Goal: Information Seeking & Learning: Compare options

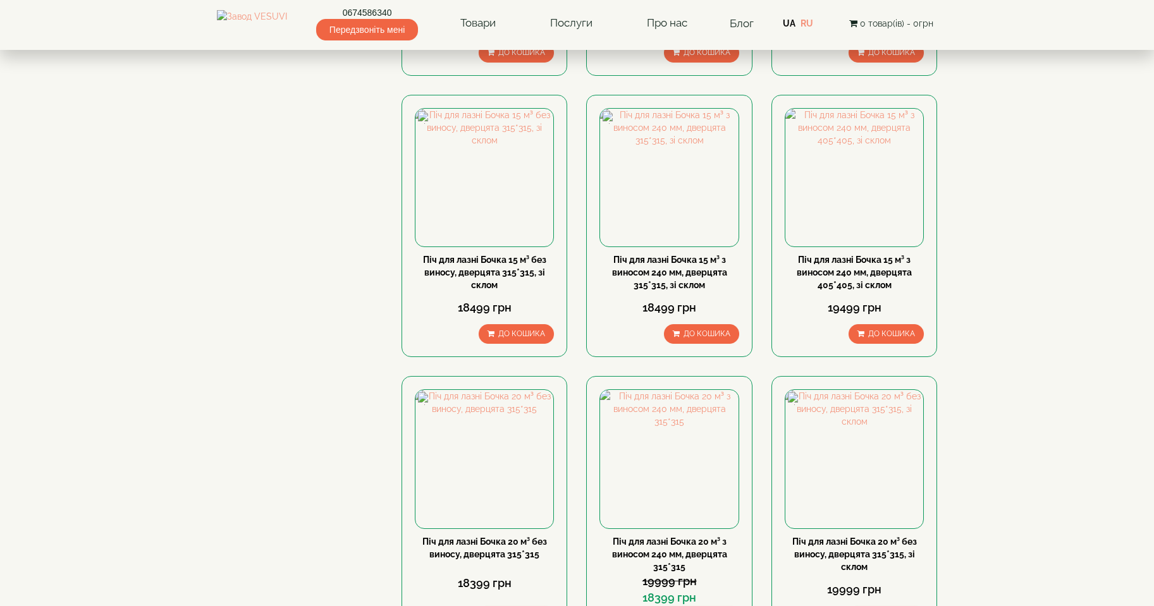
scroll to position [506, 0]
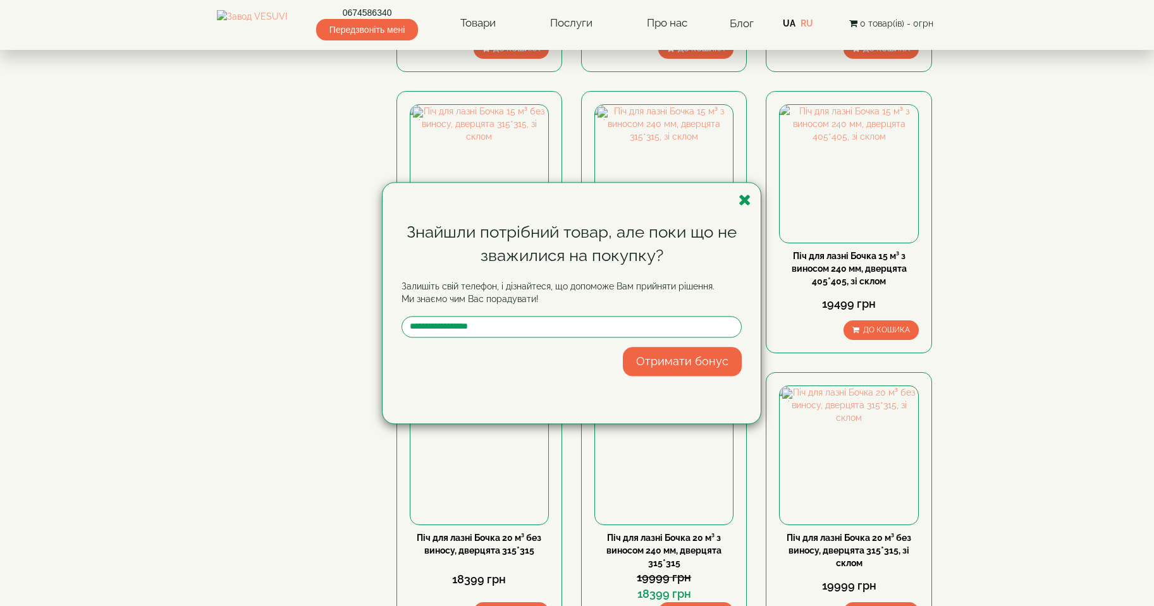
click at [758, 207] on div "Знайшли потрібний товар, але поки що не зважилися на покупку? Залишіть свій тел…" at bounding box center [571, 303] width 378 height 241
click at [745, 200] on icon "button" at bounding box center [744, 200] width 13 height 16
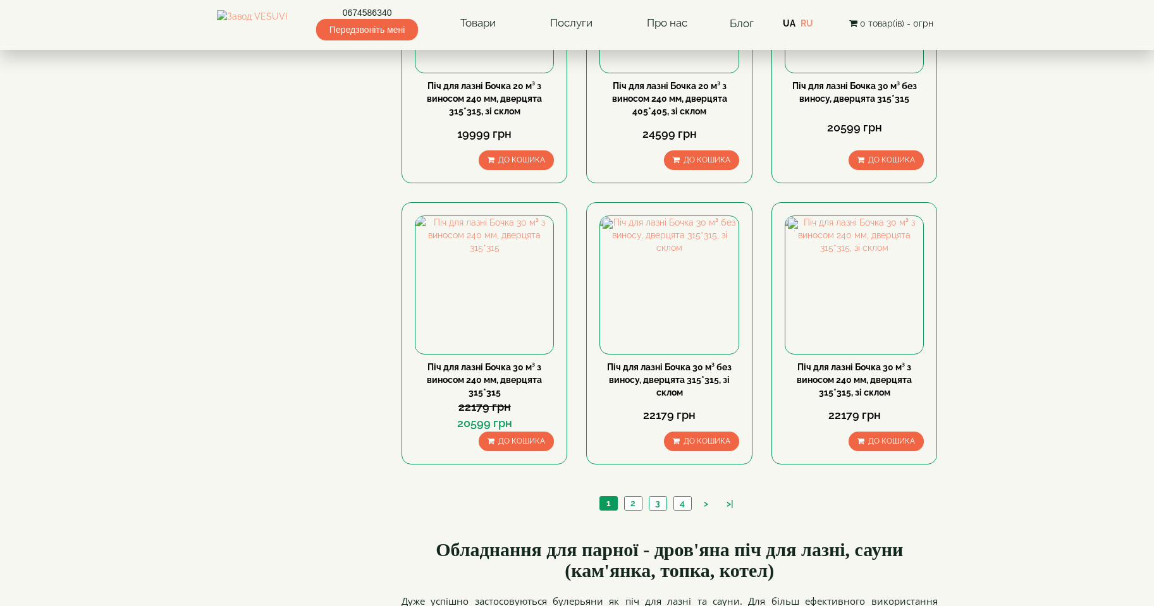
scroll to position [1264, 0]
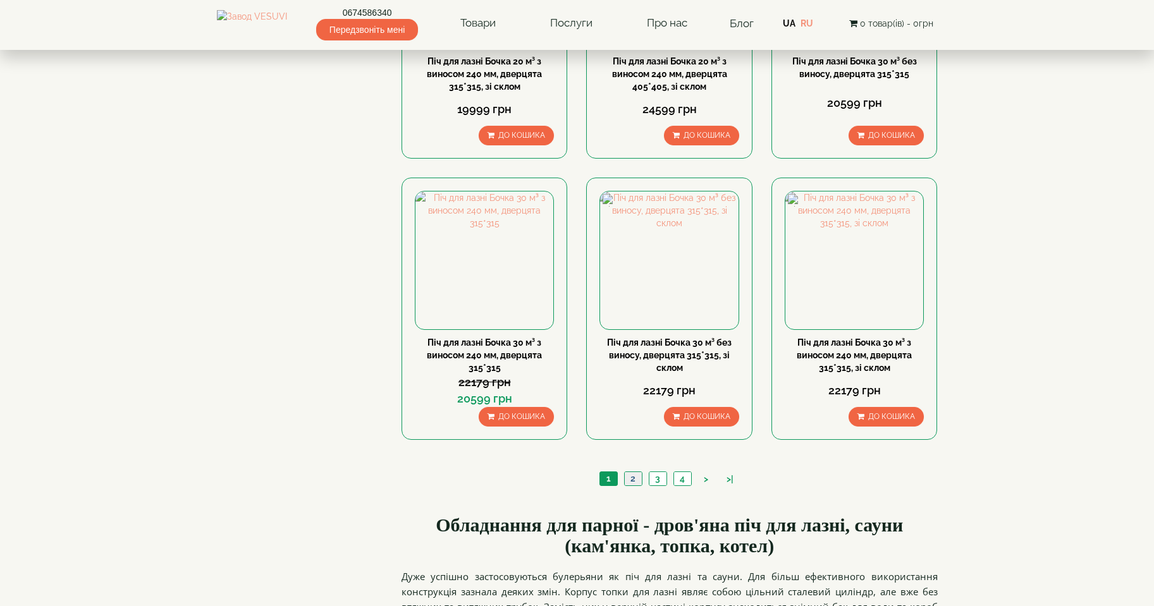
click at [634, 472] on link "2" at bounding box center [633, 478] width 18 height 13
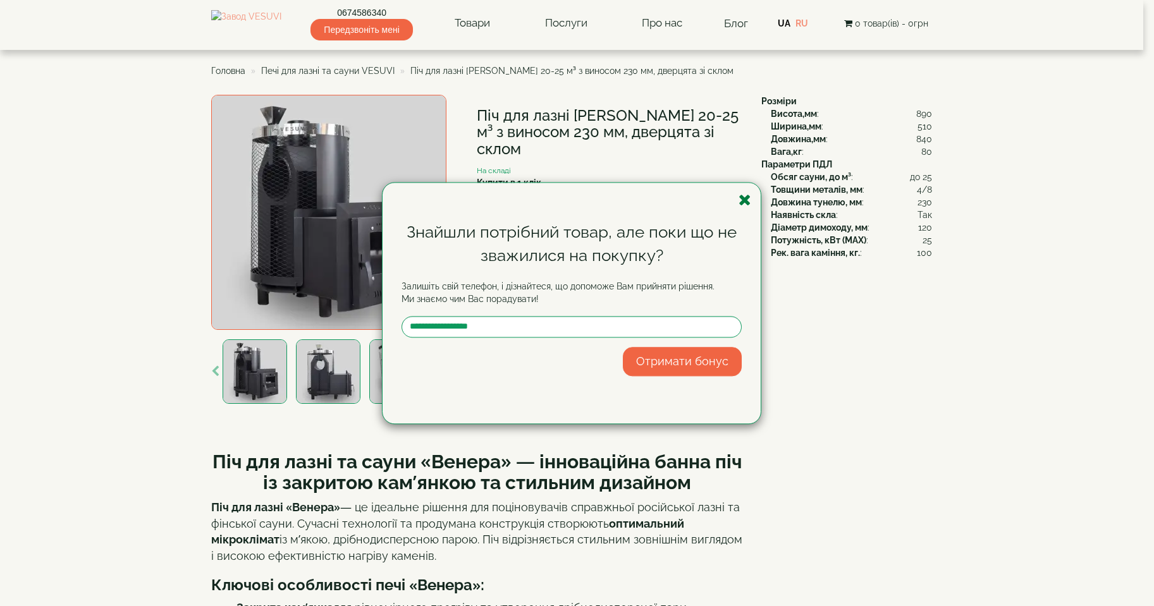
click at [746, 195] on icon "button" at bounding box center [744, 200] width 13 height 16
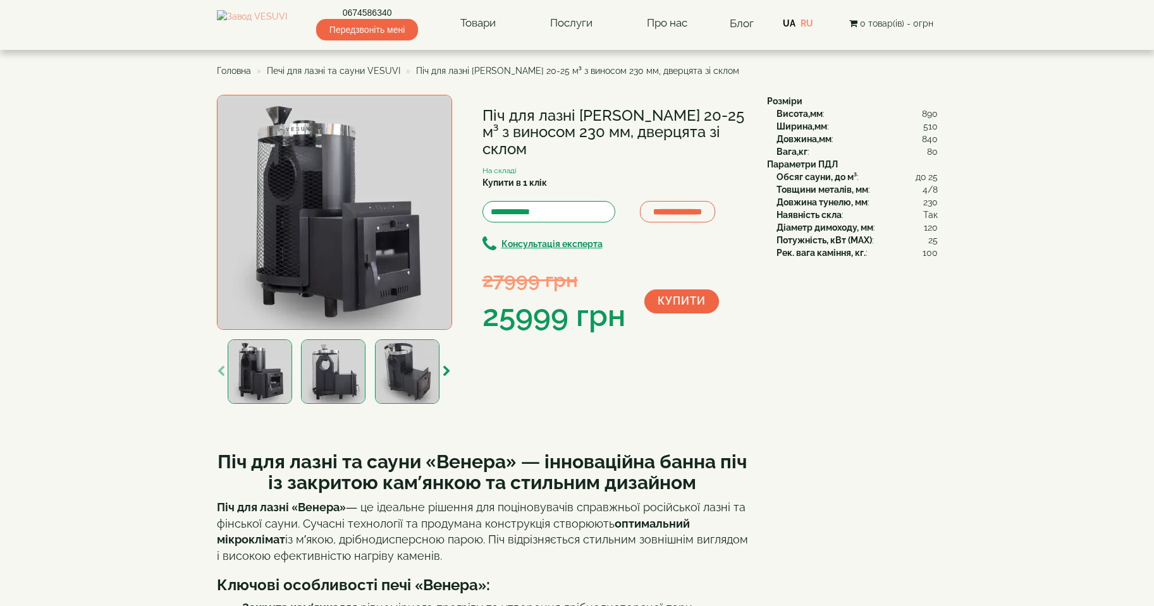
click at [411, 382] on img at bounding box center [407, 371] width 64 height 64
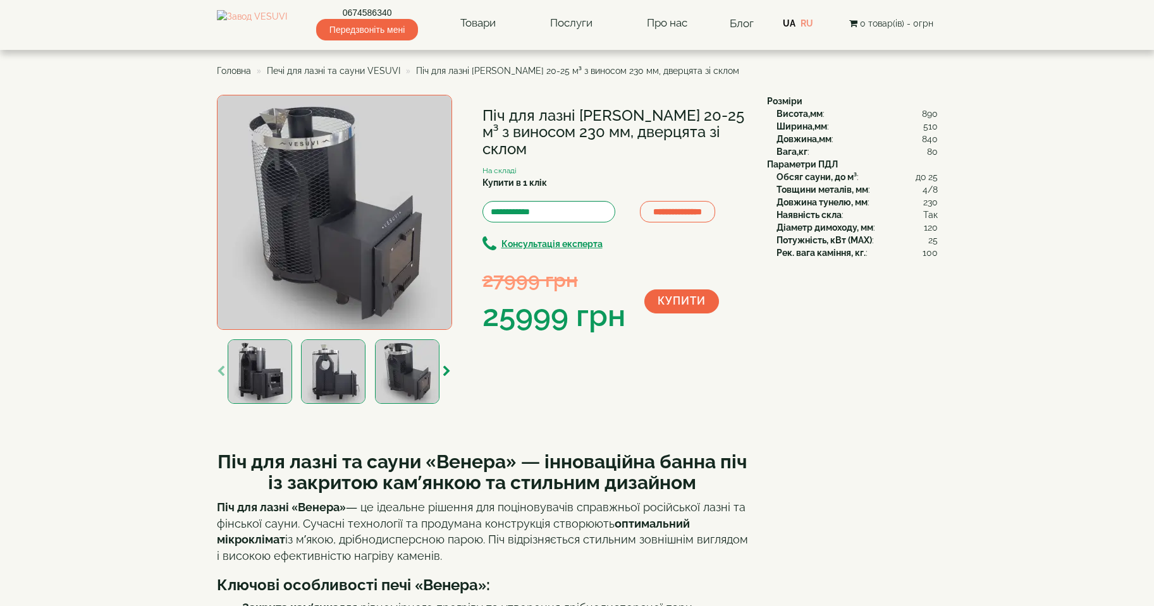
click at [341, 385] on img at bounding box center [333, 371] width 64 height 64
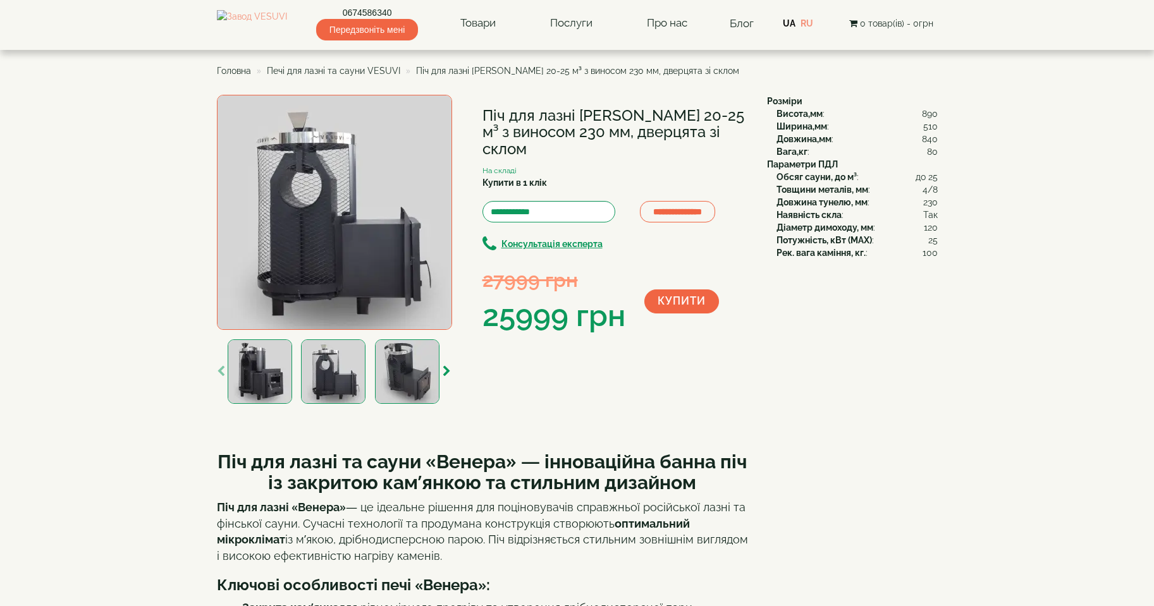
click at [274, 387] on img at bounding box center [260, 371] width 64 height 64
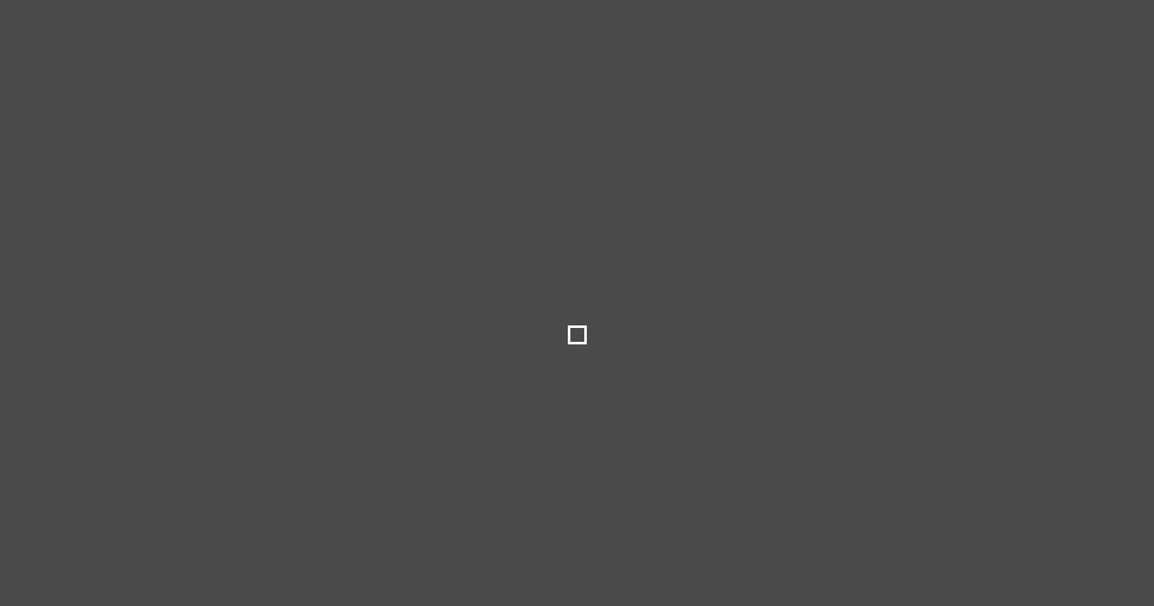
type input "*****"
type input "******"
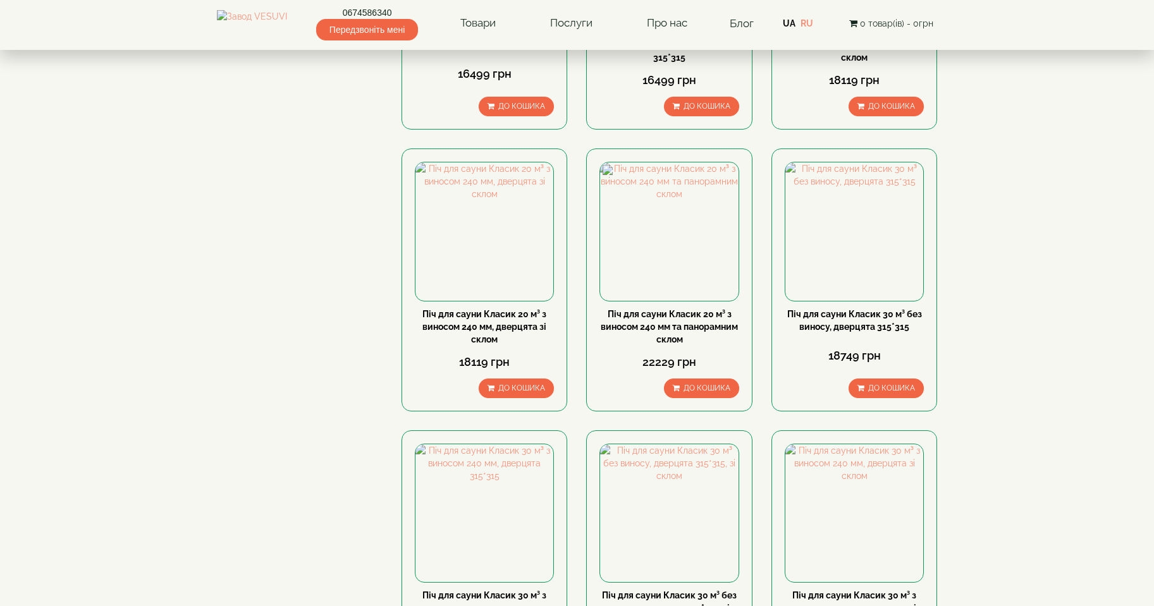
scroll to position [1264, 0]
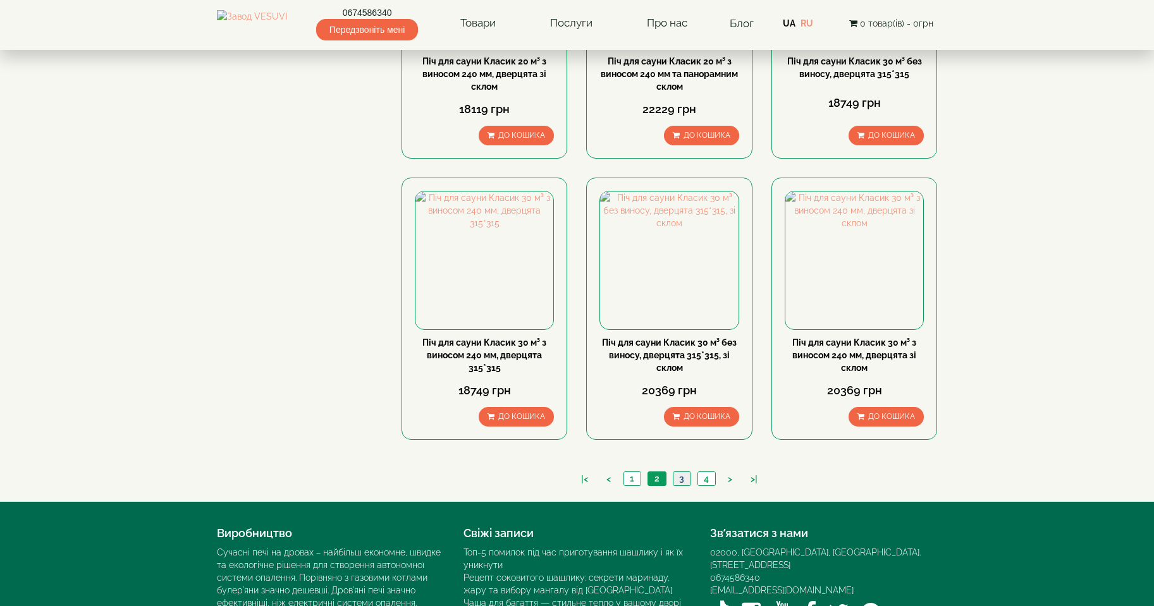
click at [679, 472] on link "3" at bounding box center [682, 478] width 18 height 13
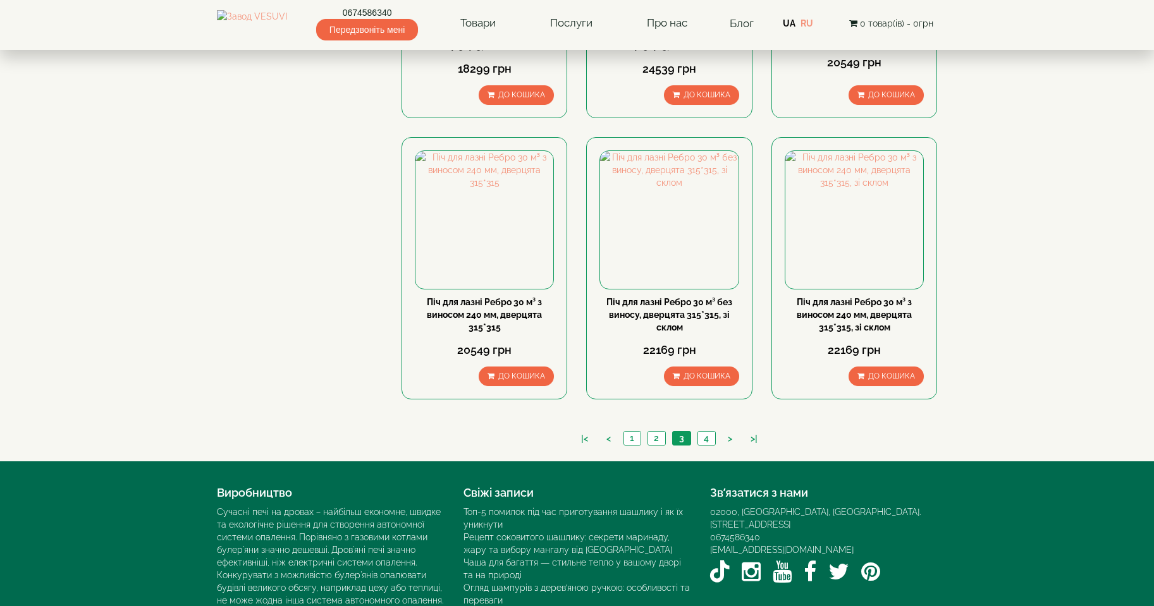
scroll to position [1324, 0]
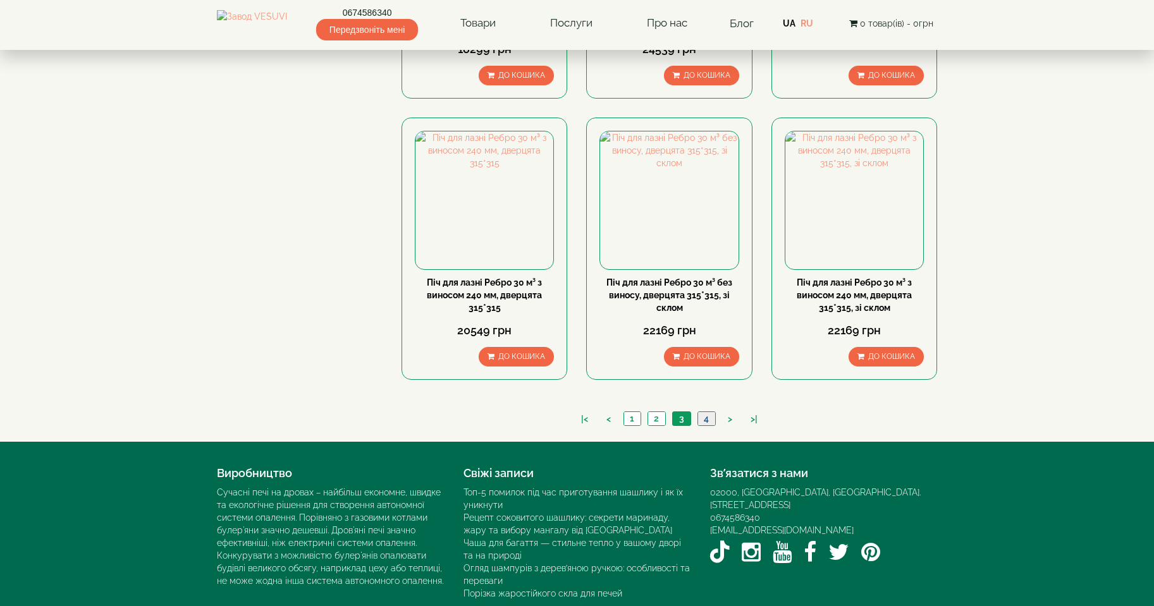
click at [707, 412] on link "4" at bounding box center [706, 418] width 18 height 13
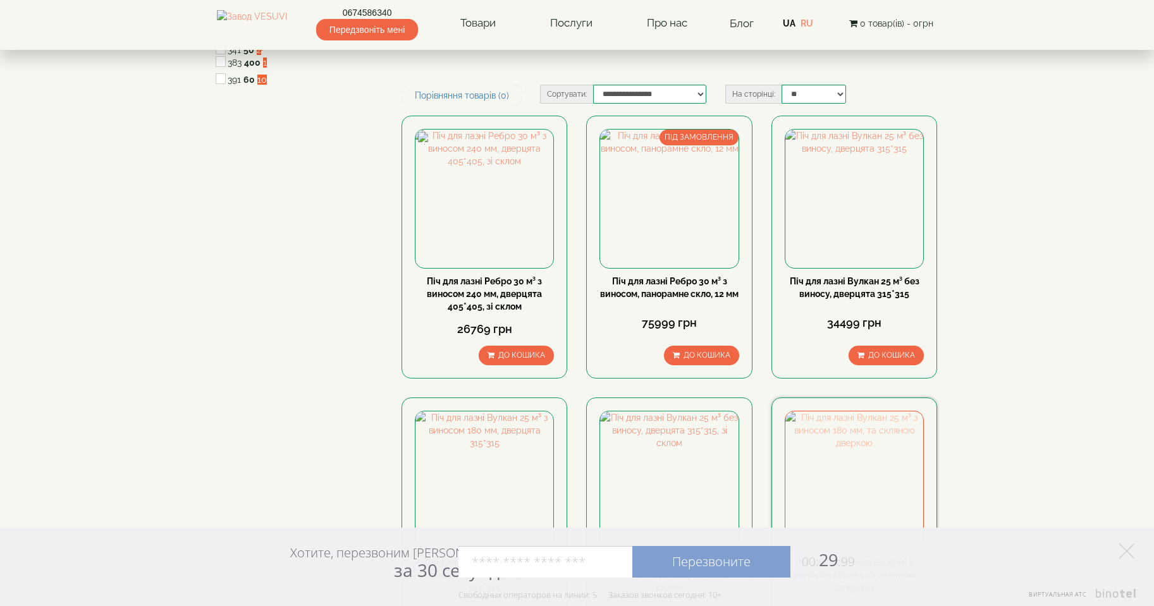
scroll to position [190, 0]
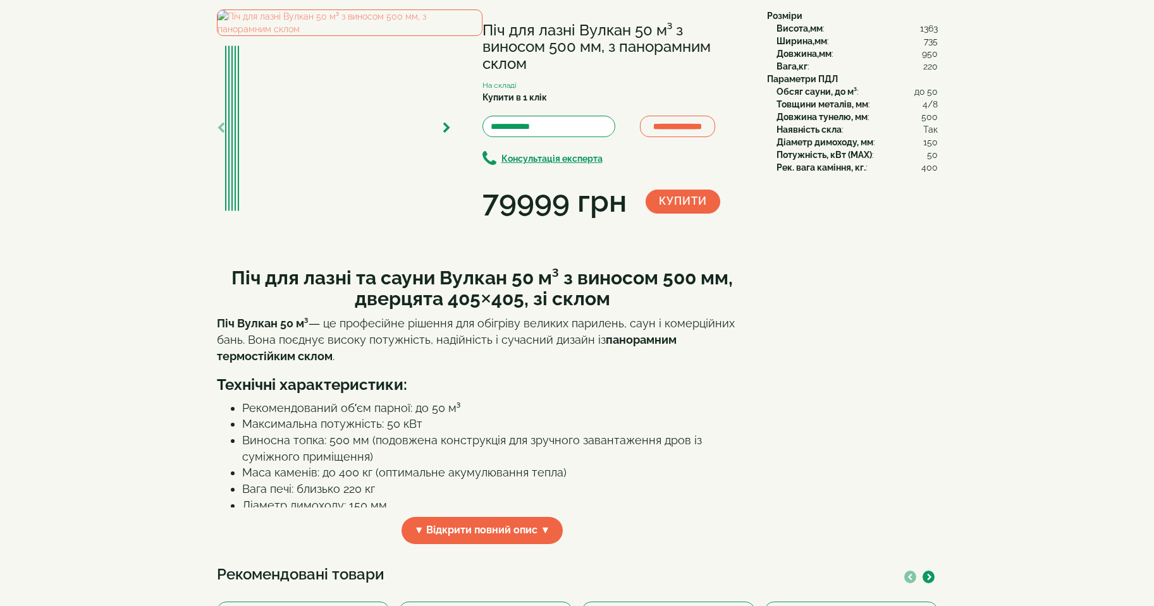
scroll to position [63, 0]
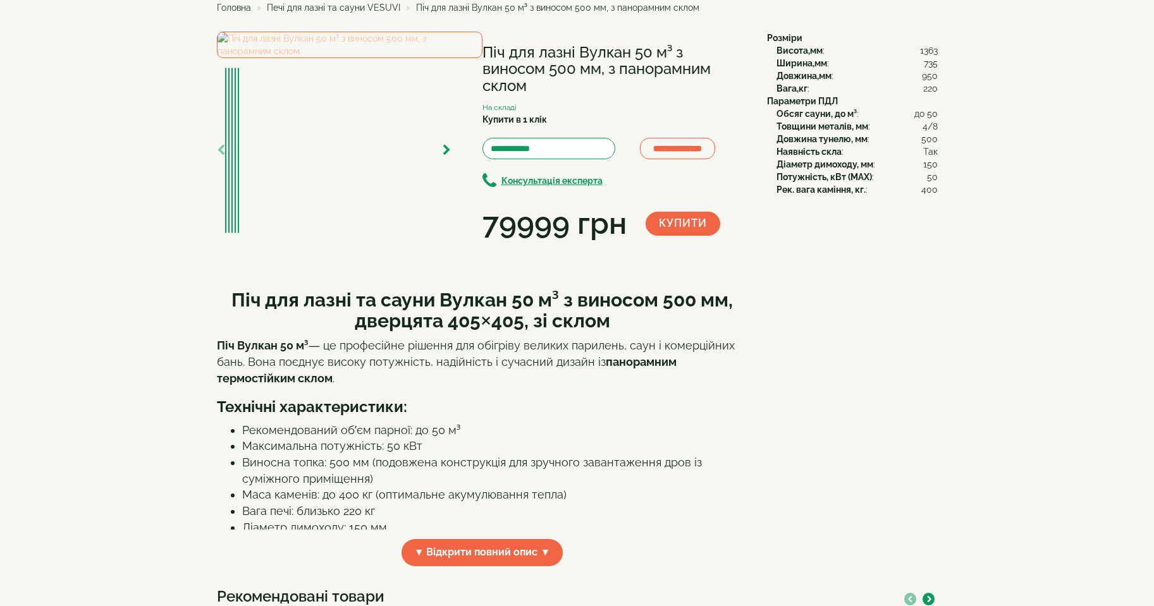
click at [324, 58] on img at bounding box center [349, 45] width 265 height 27
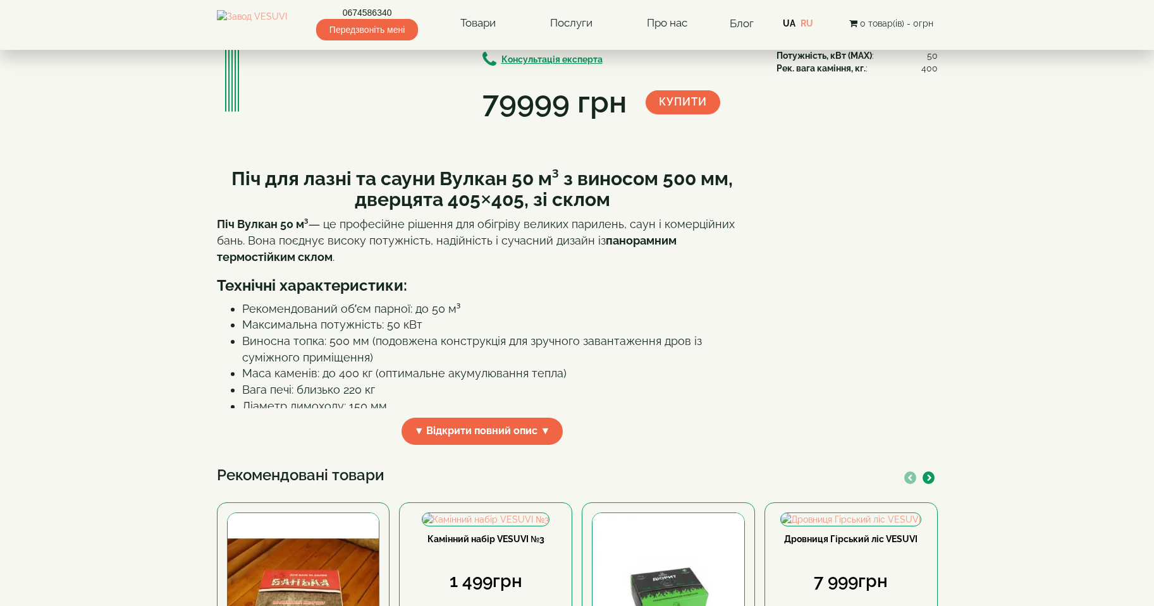
scroll to position [190, 0]
